Goal: Find specific page/section: Find specific page/section

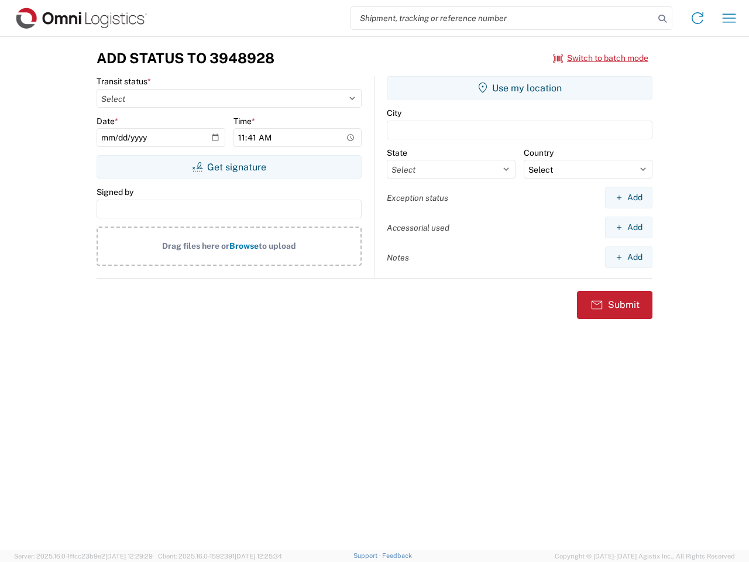
click at [503, 18] on input "search" at bounding box center [502, 18] width 303 height 22
click at [662, 19] on icon at bounding box center [662, 19] width 16 height 16
click at [698, 18] on icon at bounding box center [697, 18] width 19 height 19
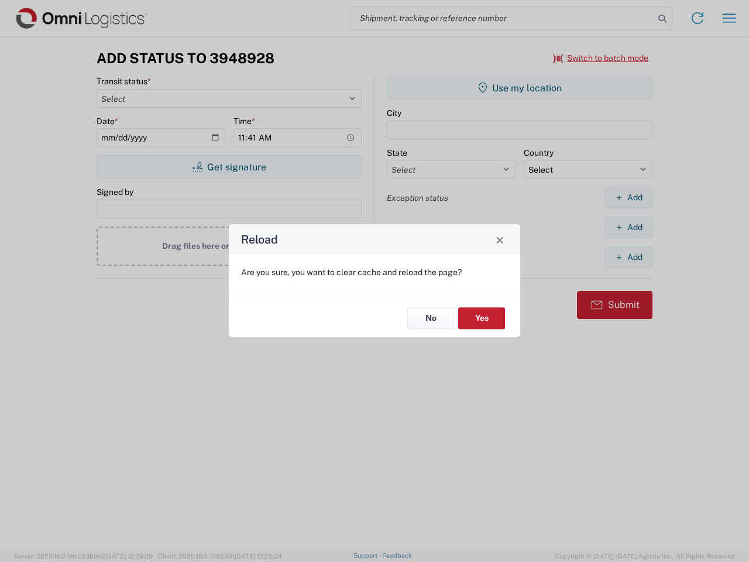
click at [729, 18] on div "Reload Are you sure, you want to clear cache and reload the page? No Yes" at bounding box center [374, 281] width 749 height 562
click at [601, 58] on div "Reload Are you sure, you want to clear cache and reload the page? No Yes" at bounding box center [374, 281] width 749 height 562
click at [229, 167] on div "Reload Are you sure, you want to clear cache and reload the page? No Yes" at bounding box center [374, 281] width 749 height 562
click at [520, 88] on div "Reload Are you sure, you want to clear cache and reload the page? No Yes" at bounding box center [374, 281] width 749 height 562
click at [629, 197] on div "Reload Are you sure, you want to clear cache and reload the page? No Yes" at bounding box center [374, 281] width 749 height 562
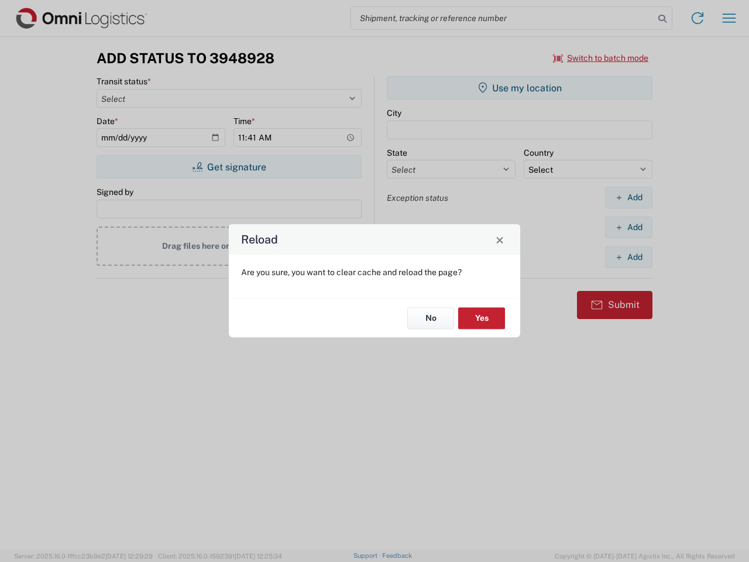
click at [629, 227] on div "Reload Are you sure, you want to clear cache and reload the page? No Yes" at bounding box center [374, 281] width 749 height 562
click at [629, 257] on div "Reload Are you sure, you want to clear cache and reload the page? No Yes" at bounding box center [374, 281] width 749 height 562
